Goal: Check status: Check status

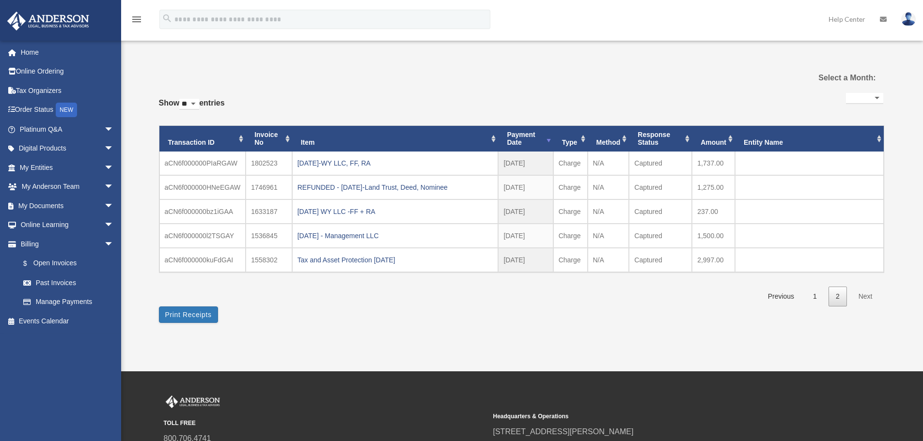
select select
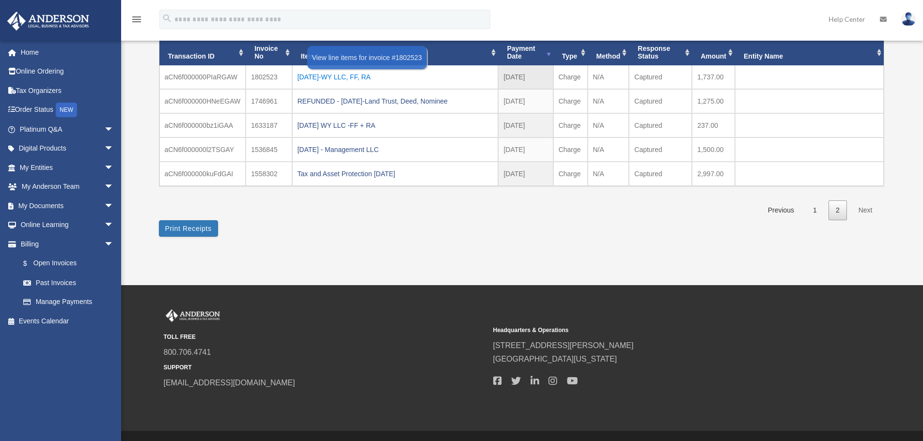
click at [365, 77] on div "[DATE]-WY LLC, FF, RA" at bounding box center [395, 77] width 196 height 14
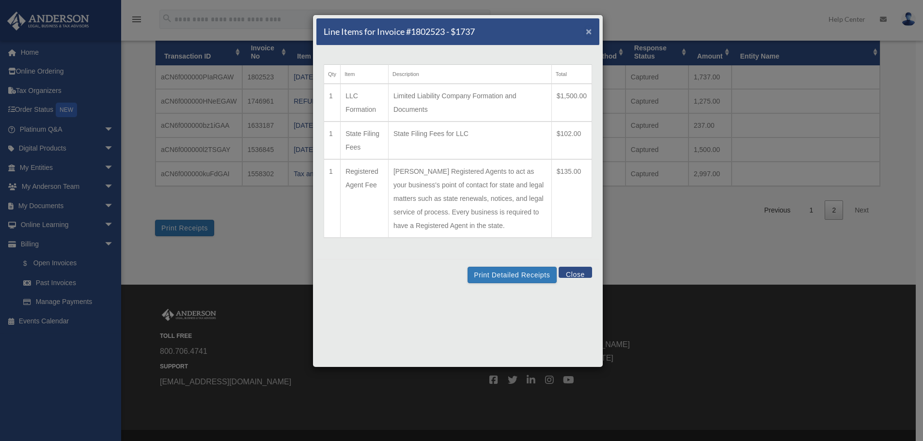
click at [591, 31] on span "×" at bounding box center [589, 31] width 6 height 11
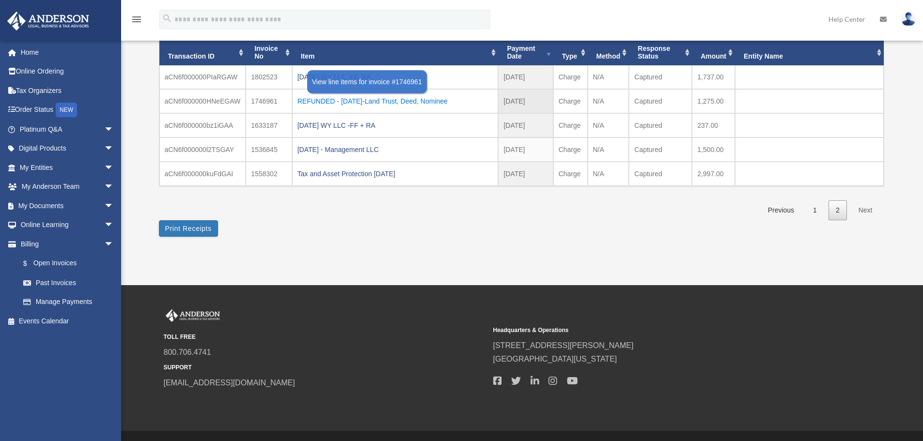
click at [413, 102] on div "REFUNDED - [DATE]-Land Trust, Deed, Nominee" at bounding box center [395, 101] width 196 height 14
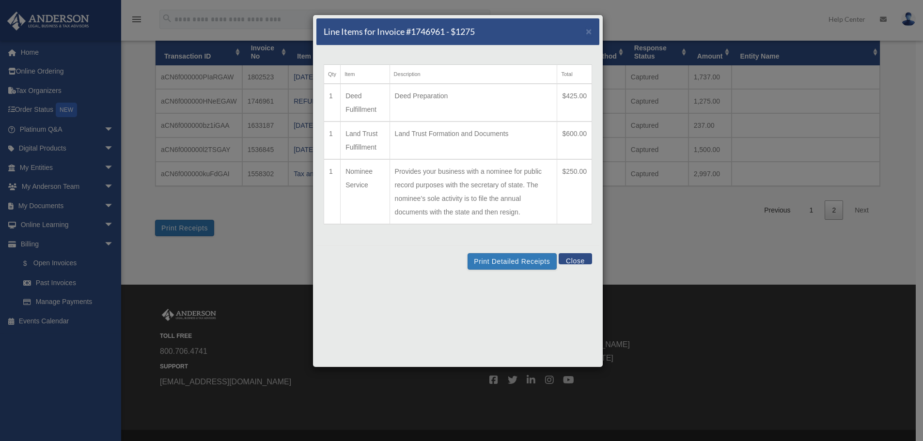
click at [579, 261] on button "Close" at bounding box center [574, 258] width 33 height 11
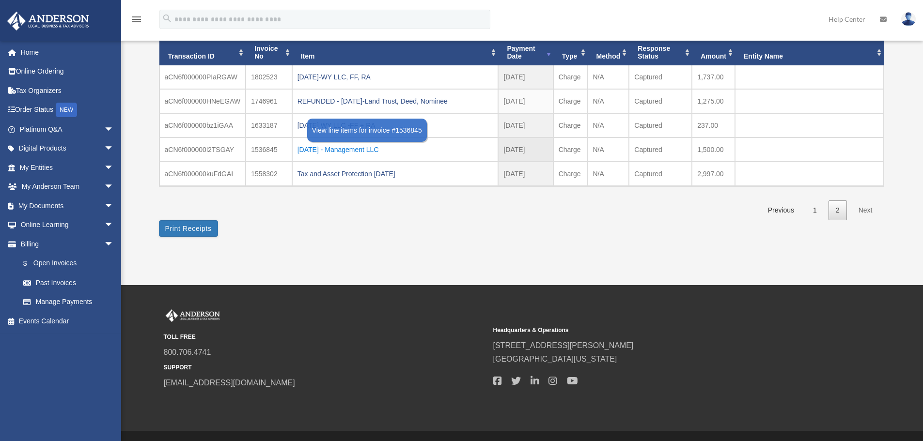
click at [349, 151] on div "[DATE] - Management LLC" at bounding box center [395, 150] width 196 height 14
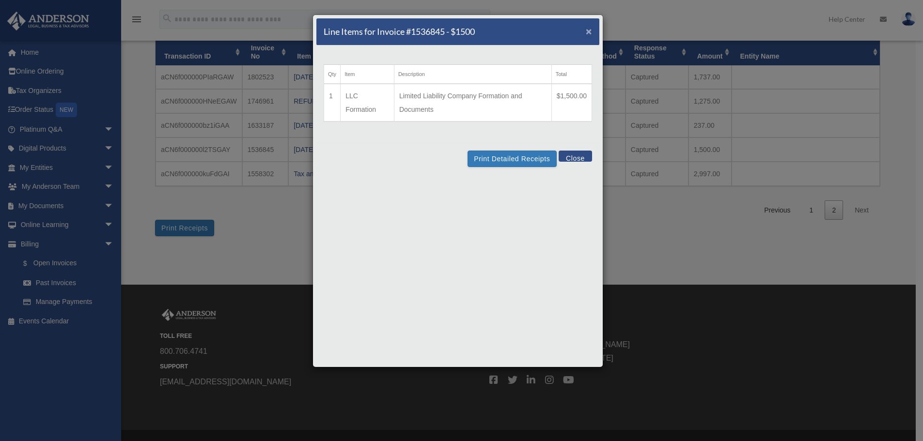
click at [587, 34] on span "×" at bounding box center [589, 31] width 6 height 11
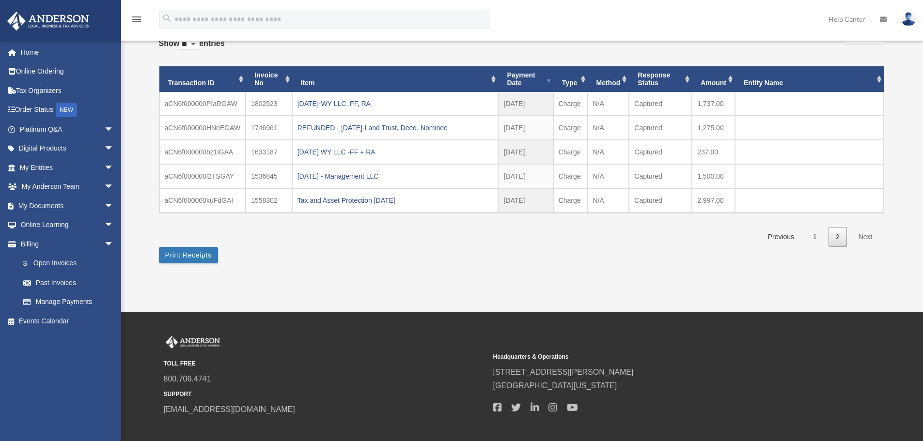
scroll to position [0, 0]
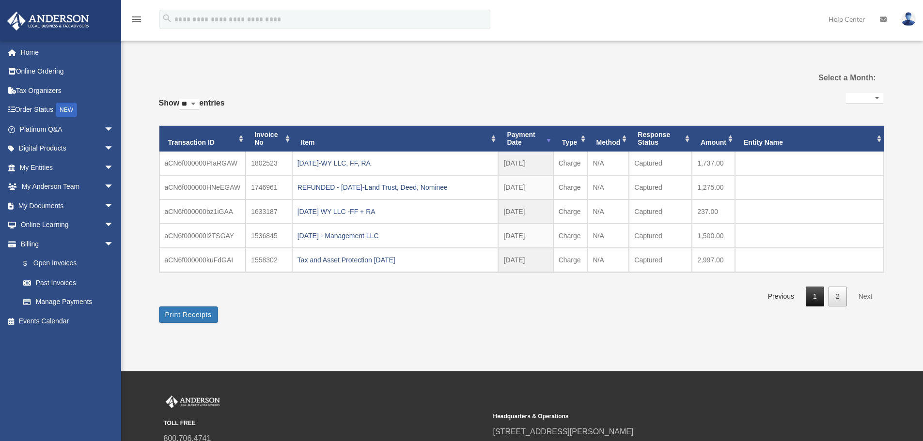
click at [818, 298] on link "1" at bounding box center [814, 297] width 18 height 20
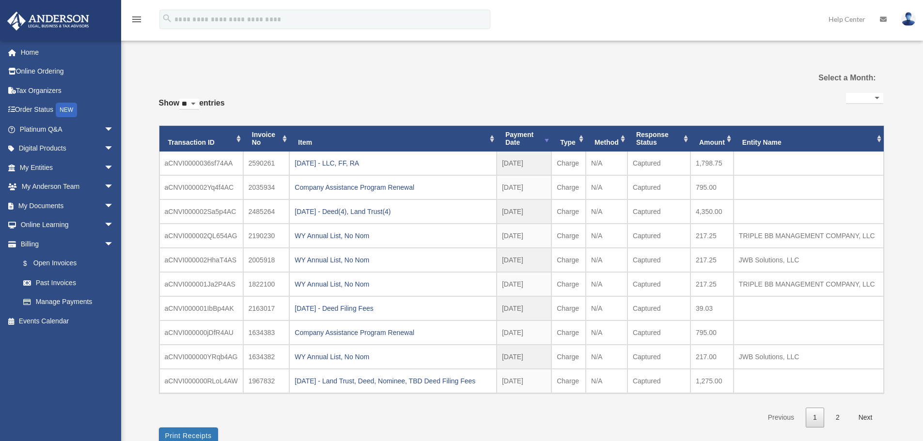
click at [905, 24] on img at bounding box center [908, 19] width 15 height 14
click at [735, 86] on link "Logout" at bounding box center [762, 85] width 97 height 20
